Goal: Transaction & Acquisition: Download file/media

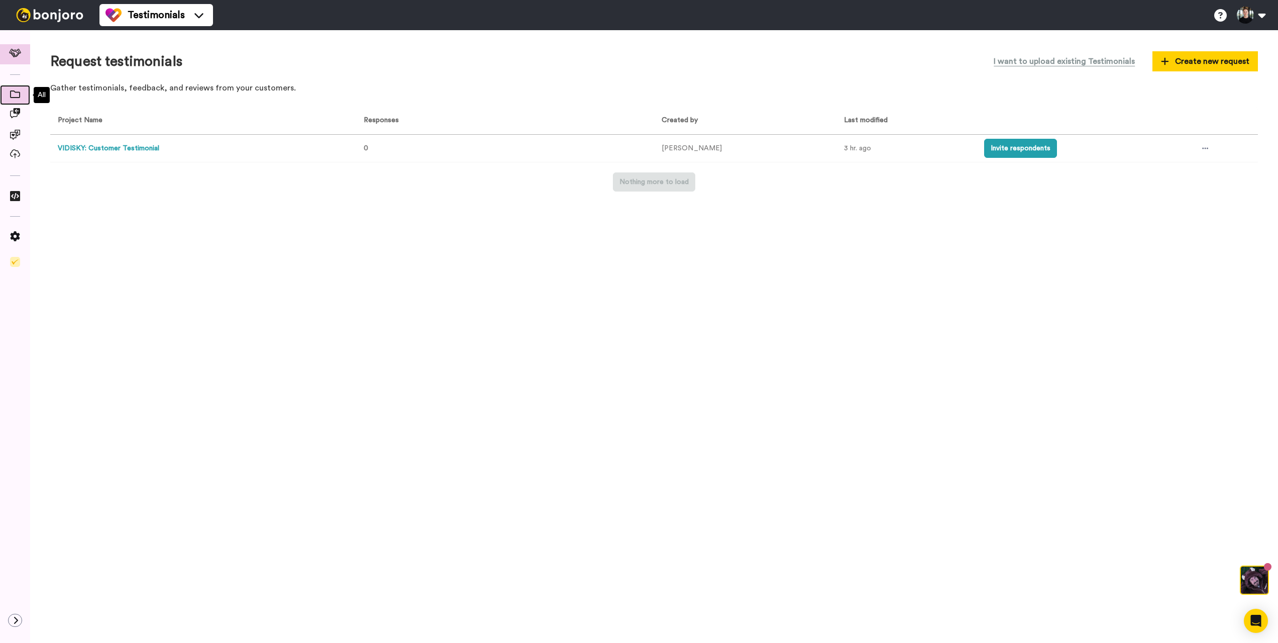
click at [13, 96] on icon at bounding box center [15, 94] width 10 height 8
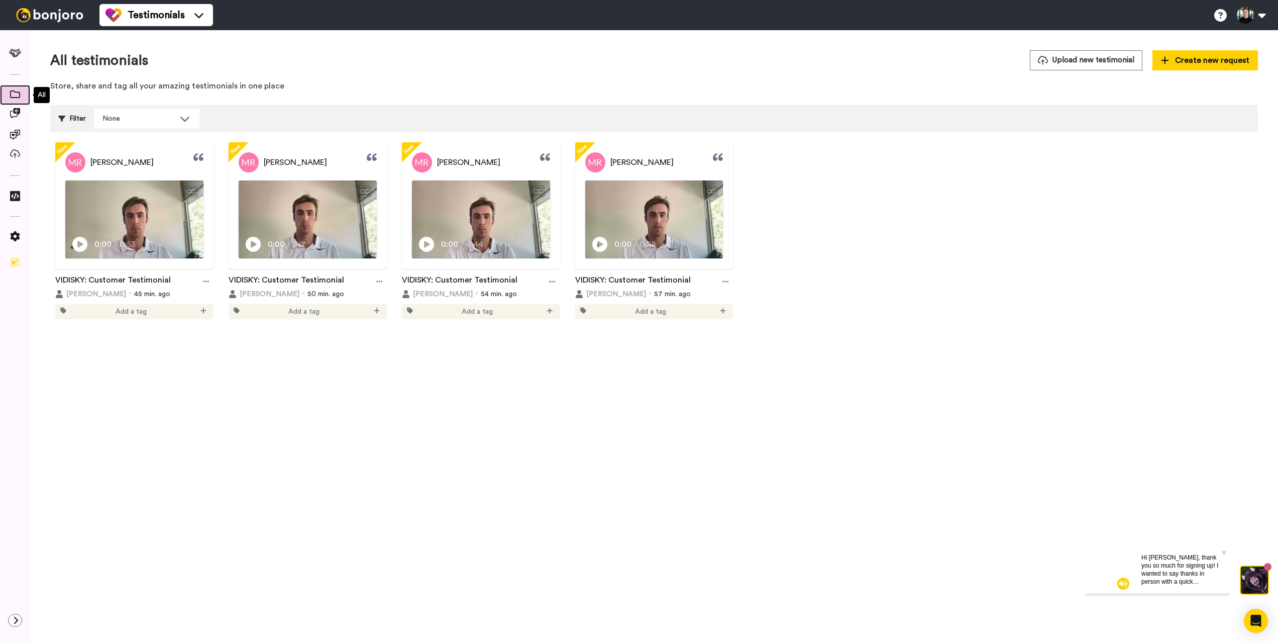
click at [21, 90] on span at bounding box center [15, 95] width 30 height 10
click at [17, 58] on span at bounding box center [15, 54] width 33 height 10
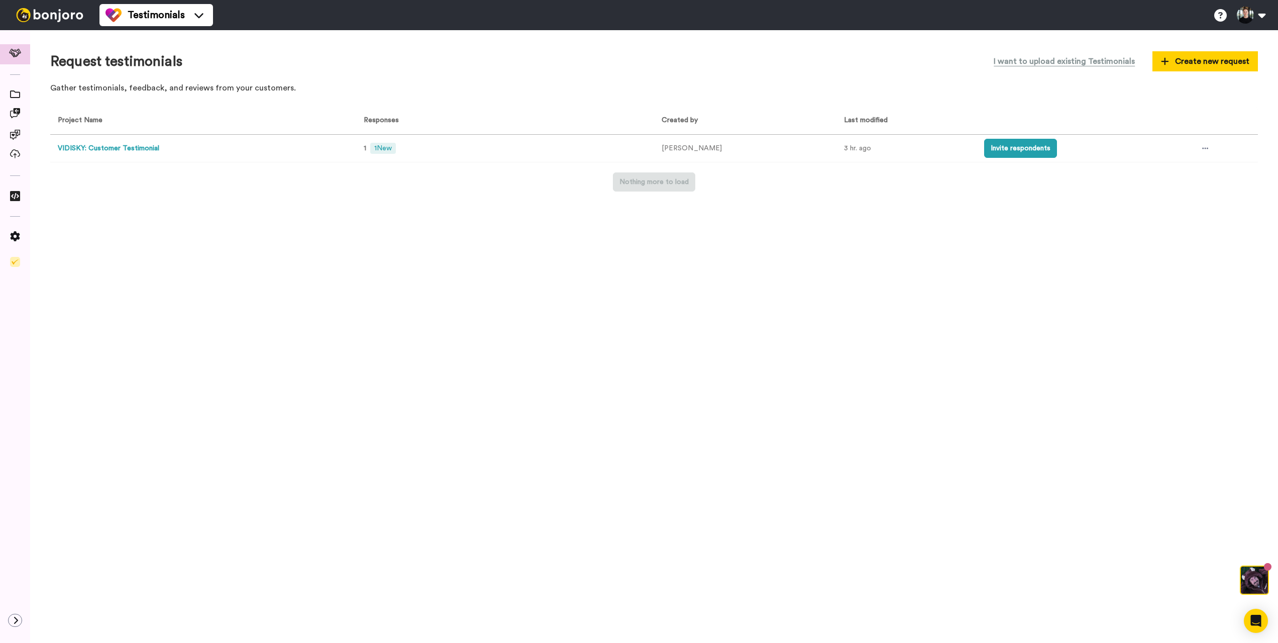
click at [130, 151] on button "VIDISKY: Customer Testimonial" at bounding box center [109, 148] width 102 height 11
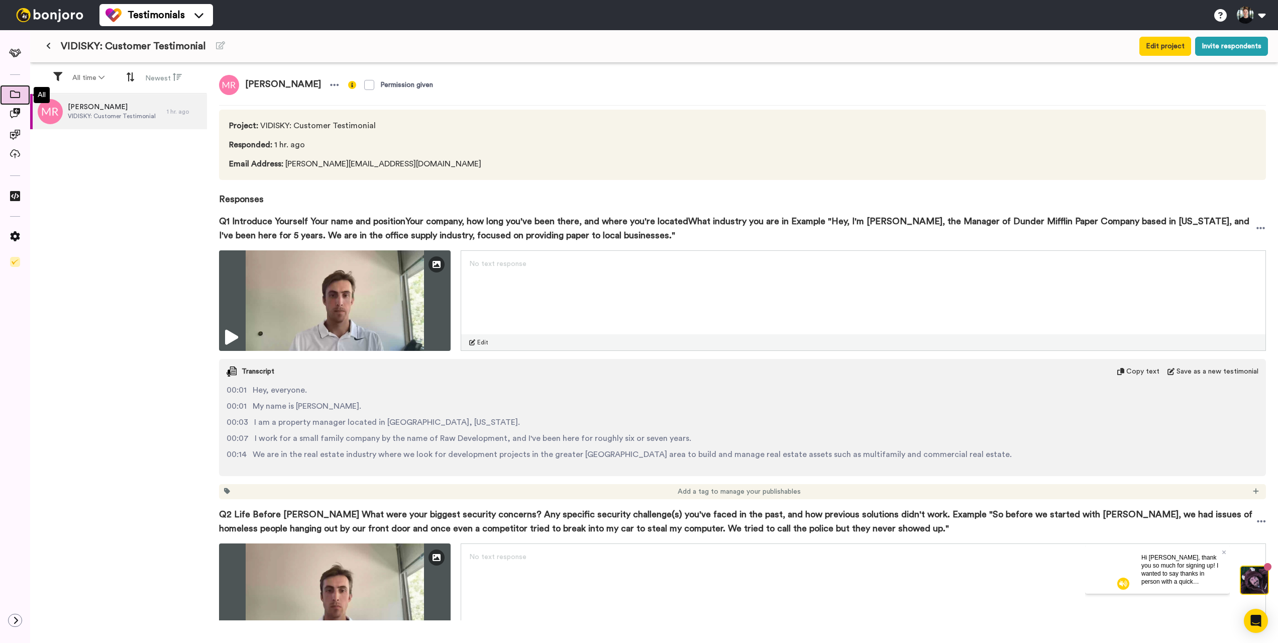
click at [11, 91] on icon at bounding box center [15, 94] width 10 height 8
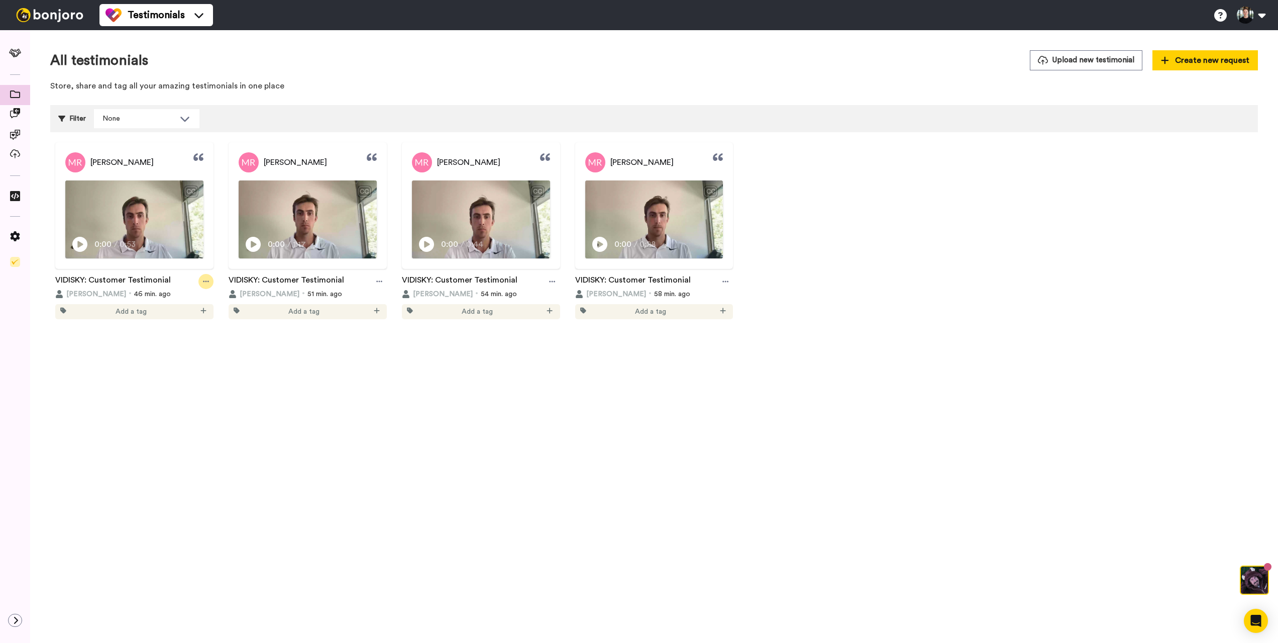
click at [207, 279] on icon at bounding box center [206, 281] width 6 height 7
click at [218, 176] on div "[PERSON_NAME] CC Play/Pause 0:00 / 0:53 [PERSON_NAME]: Customer Testimonial [PE…" at bounding box center [134, 230] width 168 height 177
click at [206, 279] on icon at bounding box center [206, 281] width 6 height 7
click at [185, 186] on div "CC" at bounding box center [190, 192] width 15 height 12
click at [116, 213] on img at bounding box center [134, 219] width 137 height 77
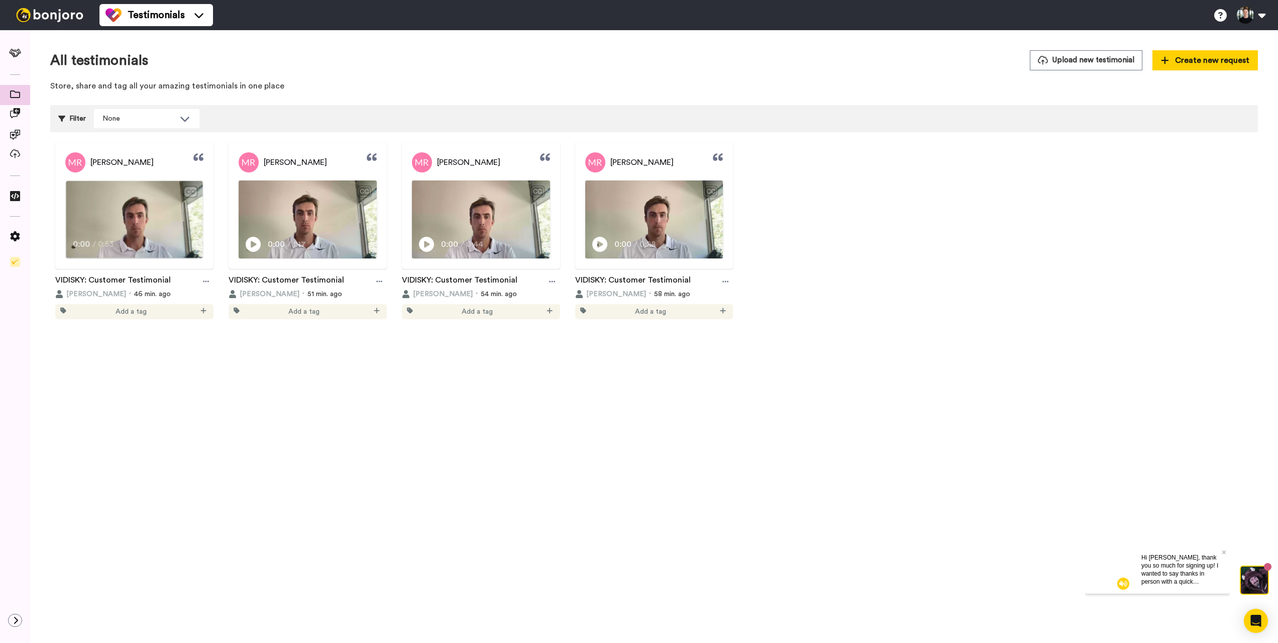
click at [114, 221] on video at bounding box center [134, 219] width 137 height 77
click at [138, 213] on video at bounding box center [134, 219] width 137 height 77
click at [141, 212] on video at bounding box center [134, 219] width 137 height 77
click at [659, 164] on span "[PERSON_NAME]" at bounding box center [642, 162] width 63 height 12
click at [727, 283] on icon at bounding box center [726, 281] width 6 height 7
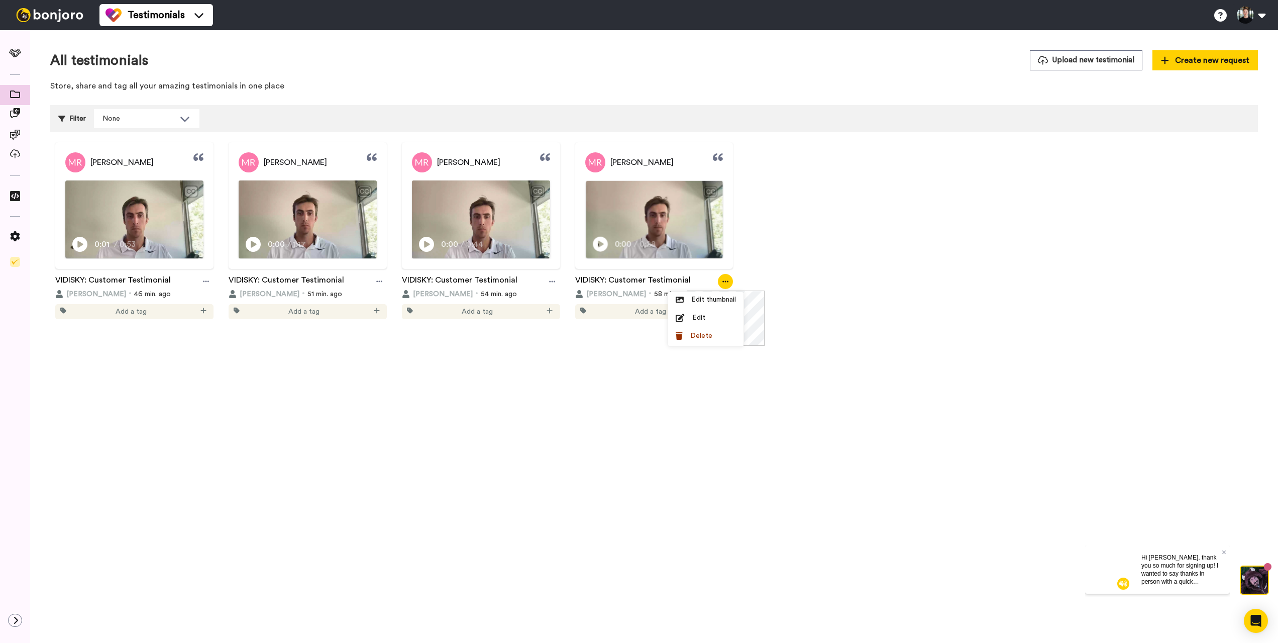
click at [668, 226] on img at bounding box center [654, 219] width 137 height 77
click at [18, 86] on div at bounding box center [15, 95] width 30 height 20
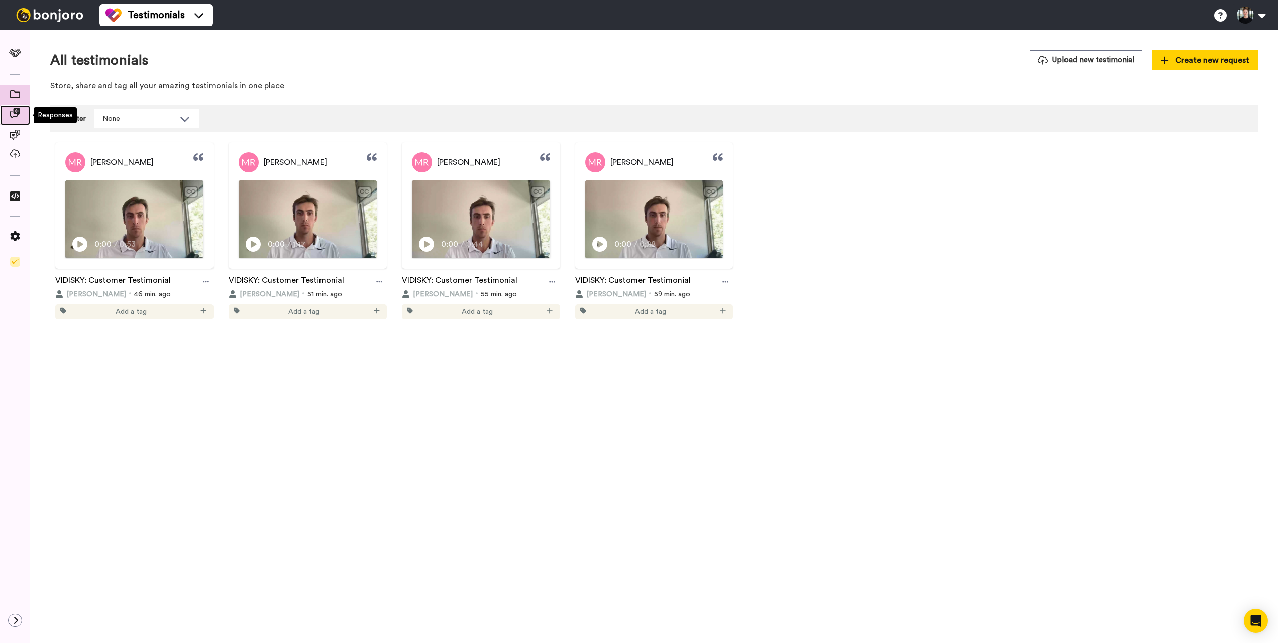
click at [17, 118] on icon at bounding box center [15, 113] width 10 height 10
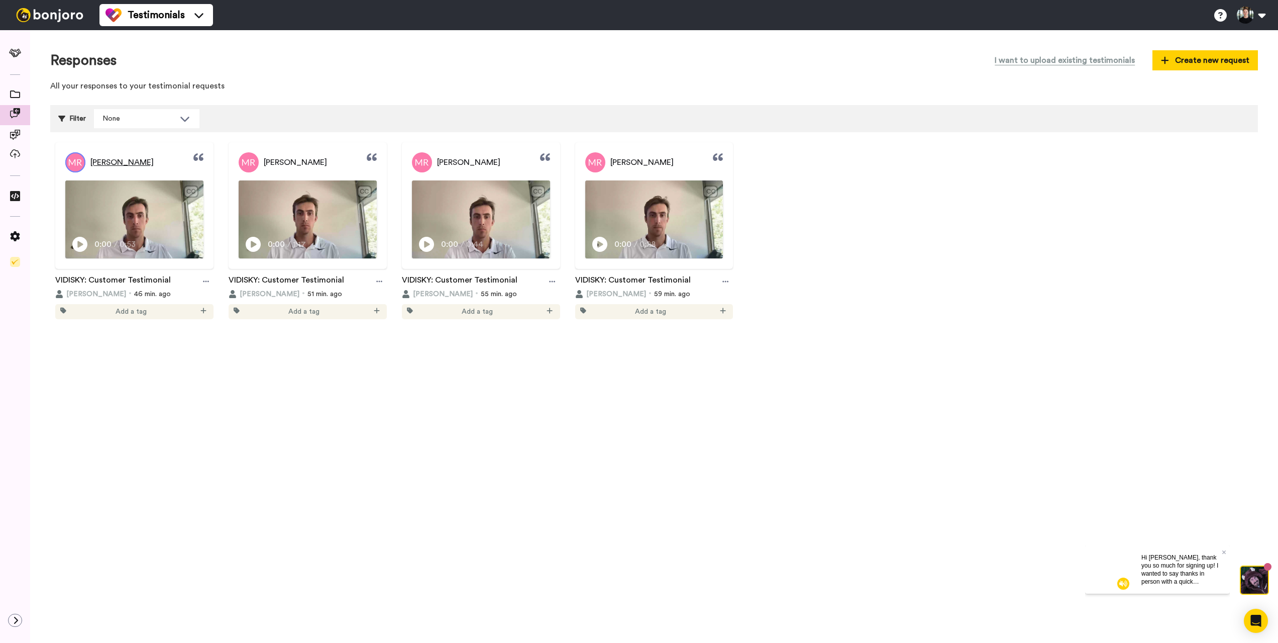
click at [122, 165] on span "[PERSON_NAME]" at bounding box center [121, 162] width 63 height 12
click at [130, 265] on div "Matthew Rudd CC Play/Pause 0:00 / 0:53" at bounding box center [134, 205] width 158 height 127
click at [124, 275] on link "VIDISKY: Customer Testimonial" at bounding box center [113, 281] width 116 height 15
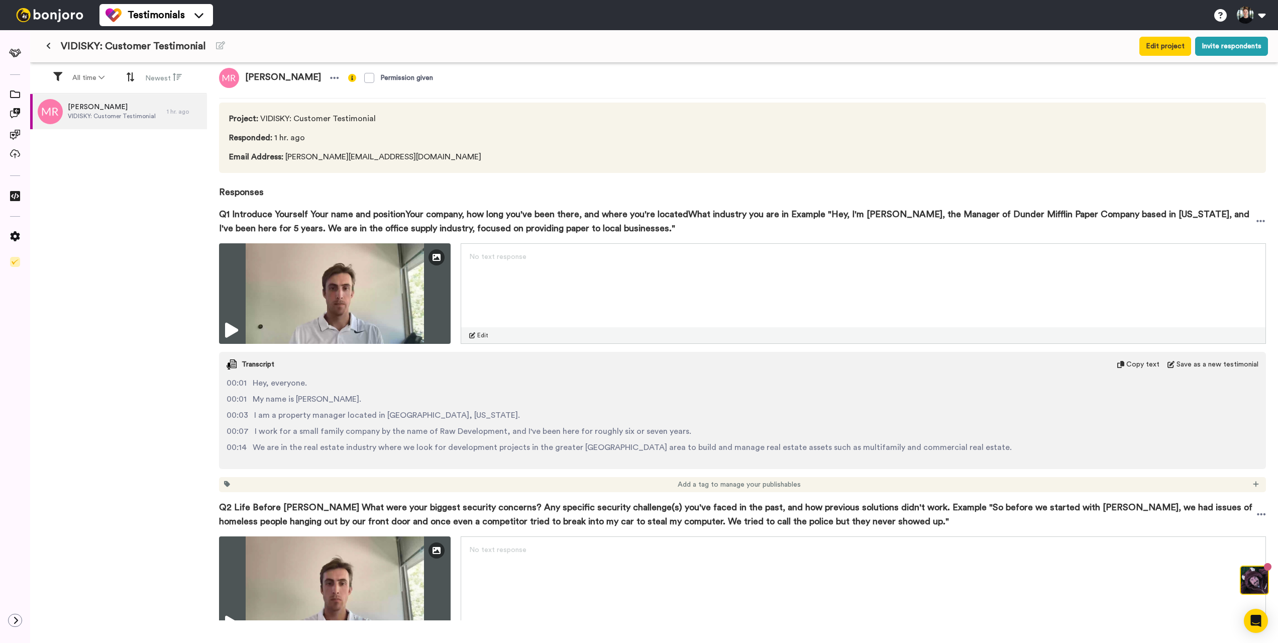
scroll to position [8, 0]
click at [1262, 215] on div at bounding box center [1261, 220] width 11 height 15
click at [1248, 248] on li "Download video" at bounding box center [1225, 252] width 84 height 14
